Goal: Information Seeking & Learning: Learn about a topic

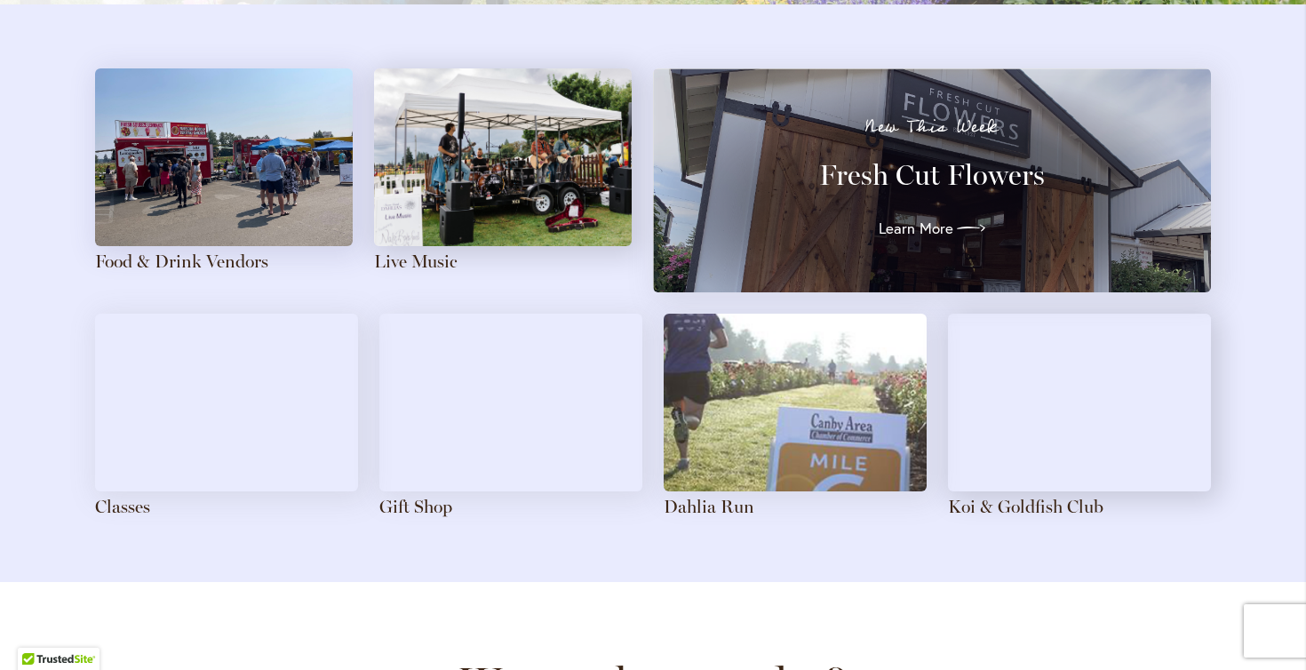
scroll to position [1968, 0]
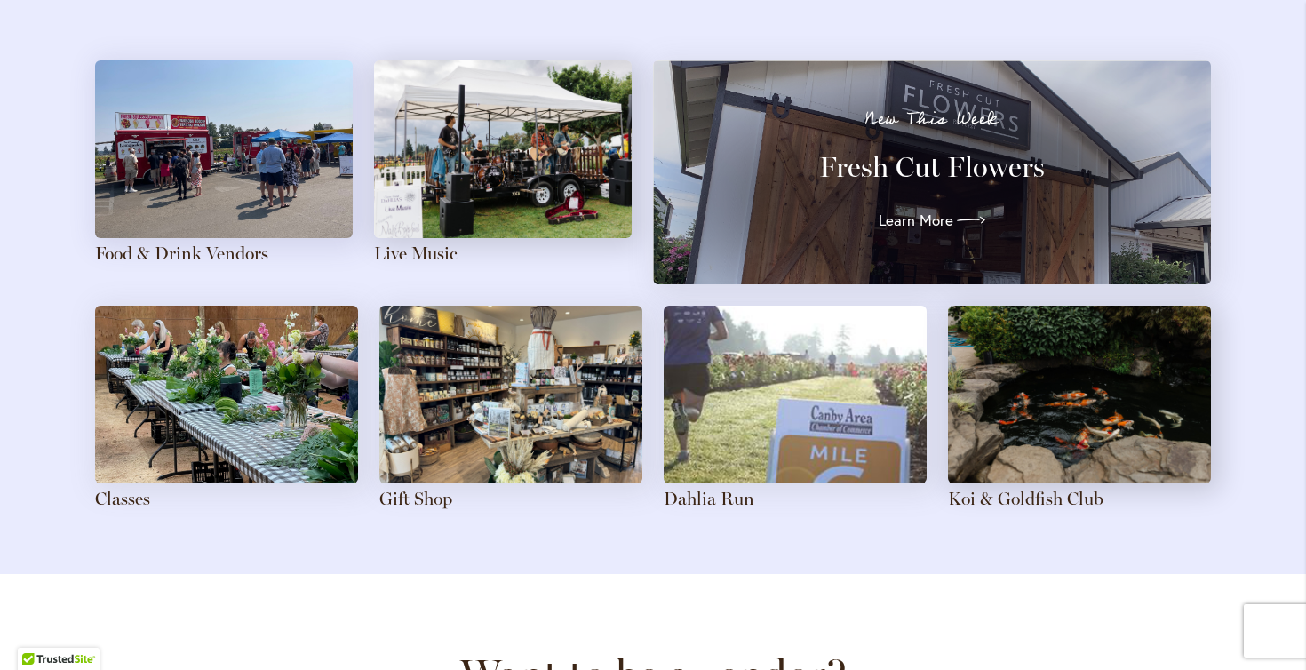
click at [507, 211] on img at bounding box center [503, 149] width 258 height 178
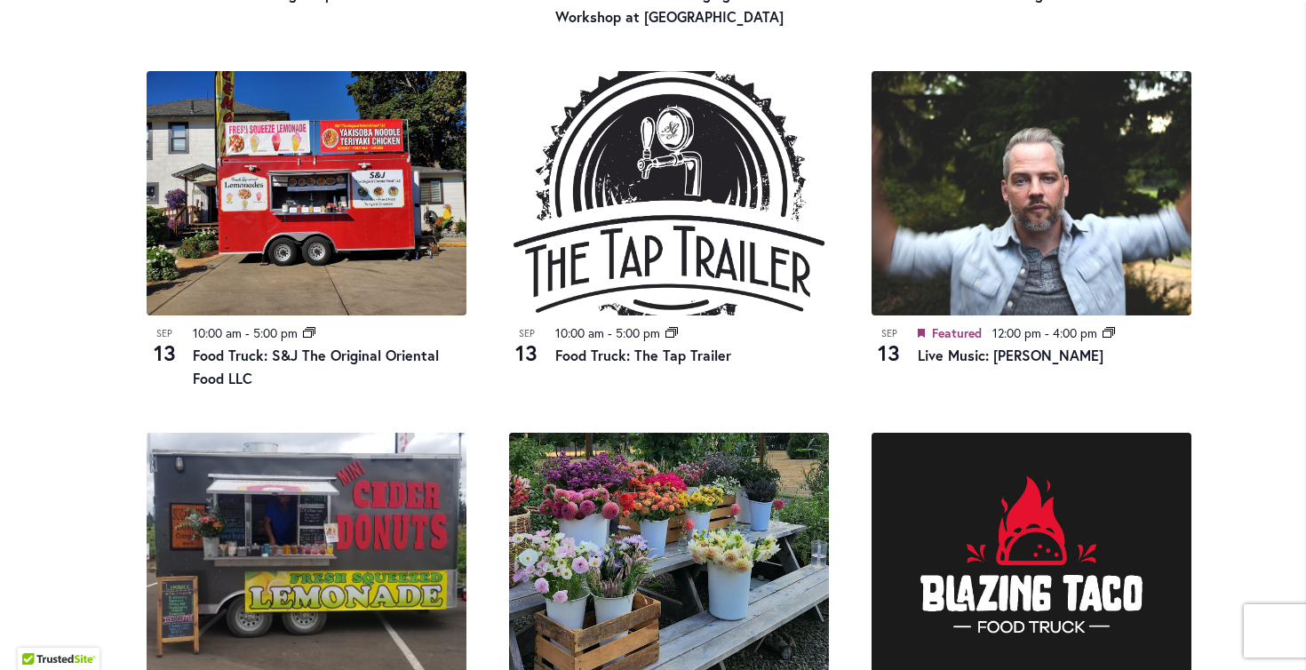
scroll to position [1295, 0]
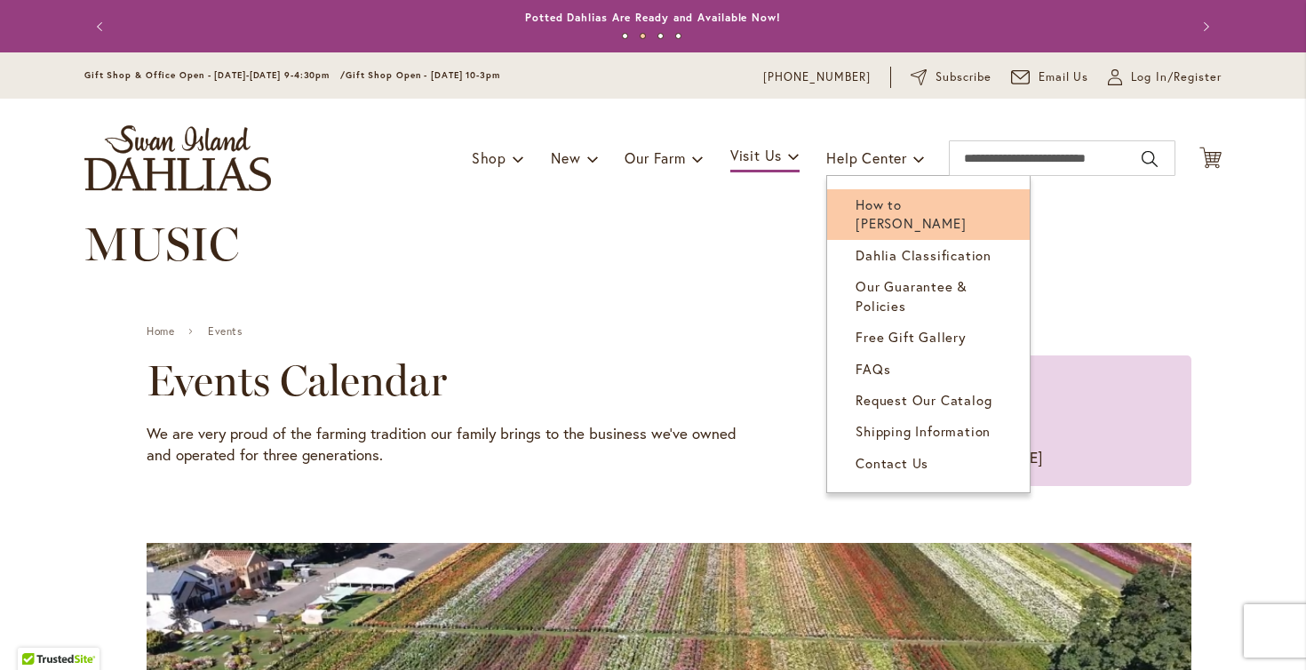
click at [872, 204] on span "How to [PERSON_NAME]" at bounding box center [911, 213] width 110 height 36
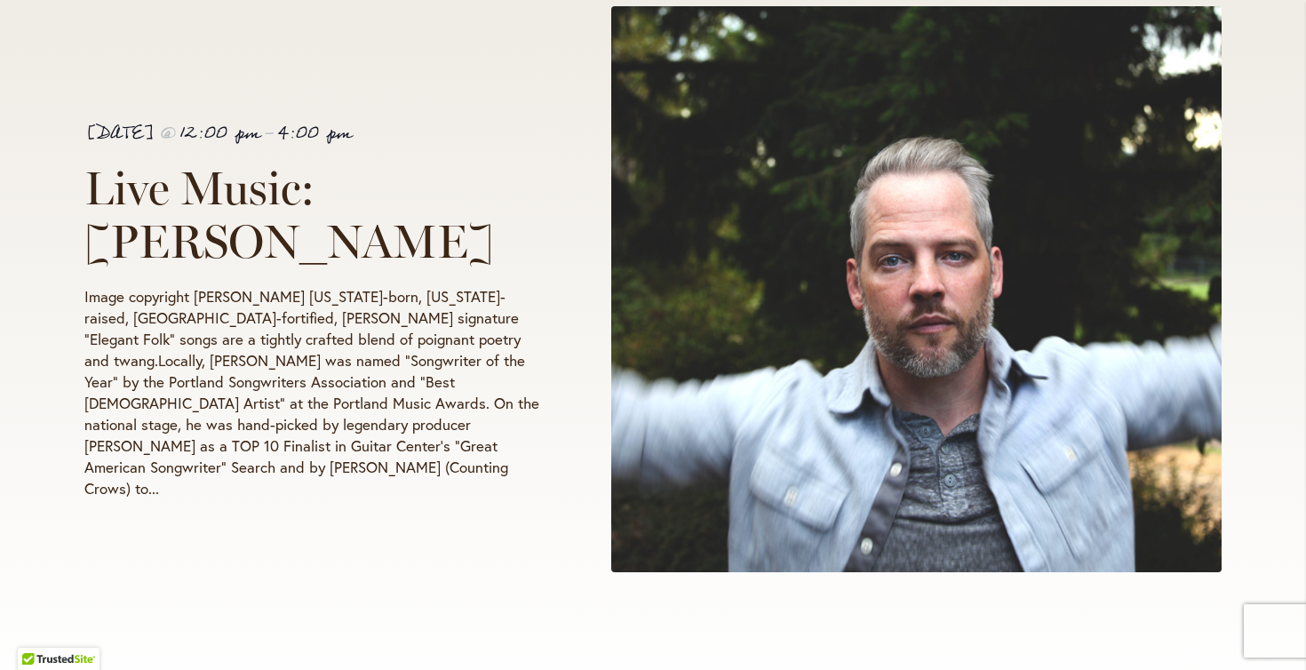
scroll to position [371, 0]
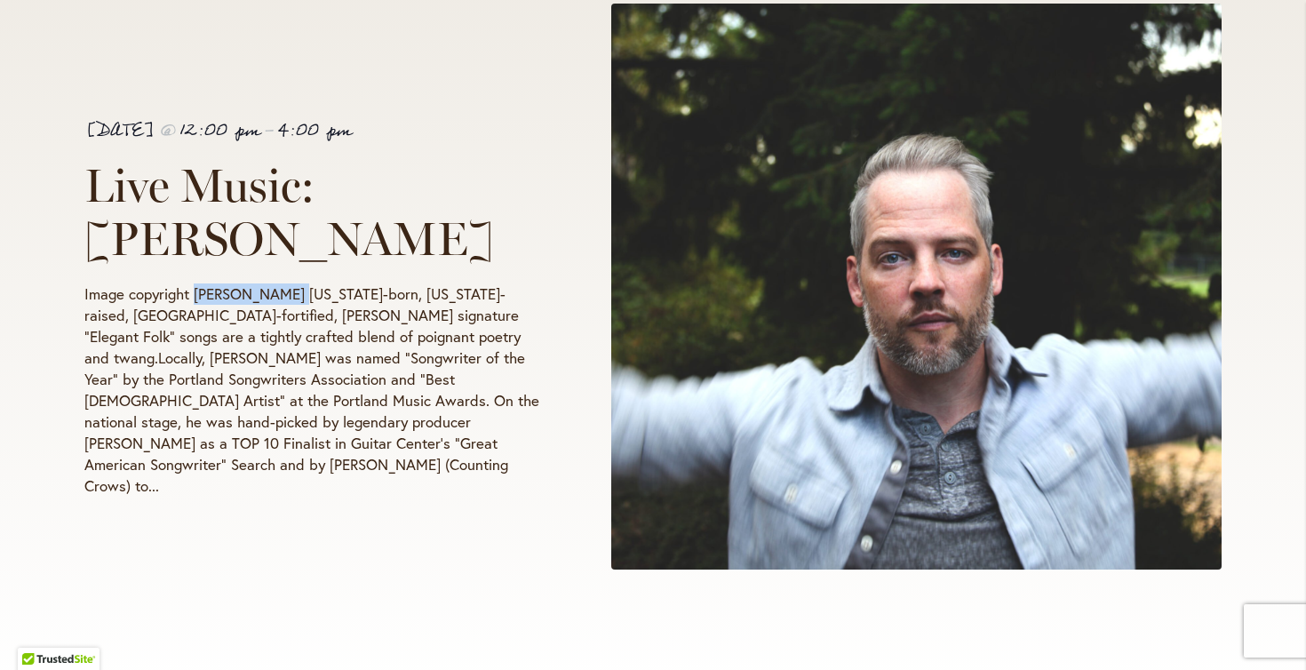
drag, startPoint x: 196, startPoint y: 314, endPoint x: 289, endPoint y: 311, distance: 92.4
click at [289, 311] on p "Image copyright [PERSON_NAME] [US_STATE]-born, [US_STATE]-raised, [GEOGRAPHIC_D…" at bounding box center [314, 389] width 461 height 213
copy p "[PERSON_NAME]"
